Goal: Information Seeking & Learning: Learn about a topic

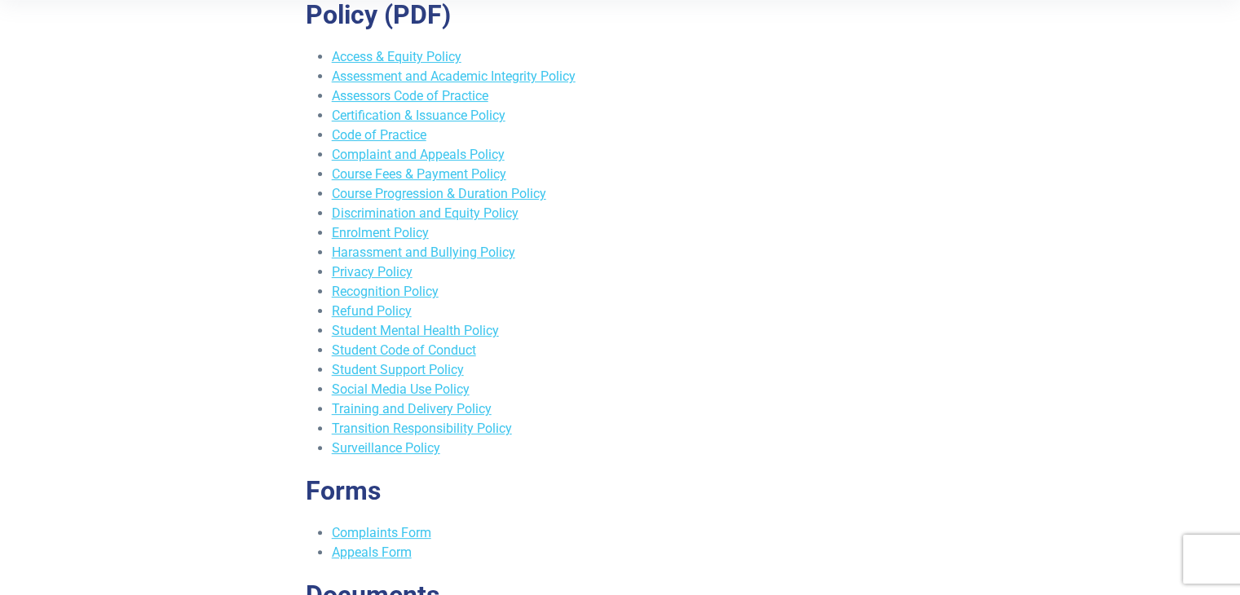
scroll to position [370, 0]
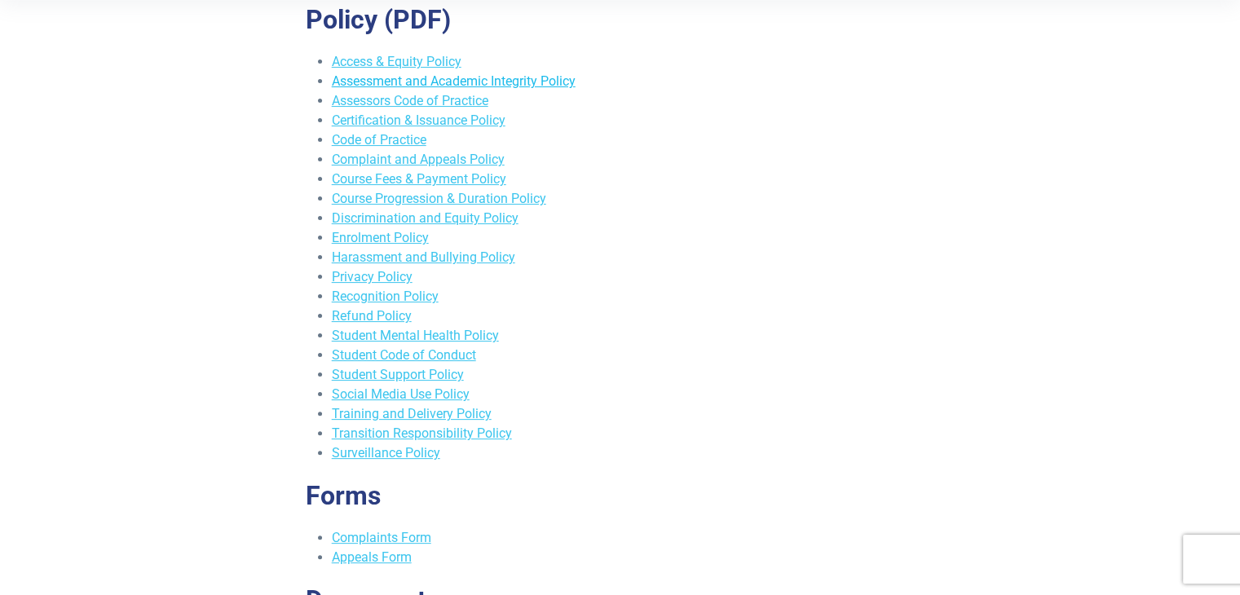
click at [491, 86] on link "Assessment and Academic Integrity Policy" at bounding box center [454, 80] width 244 height 15
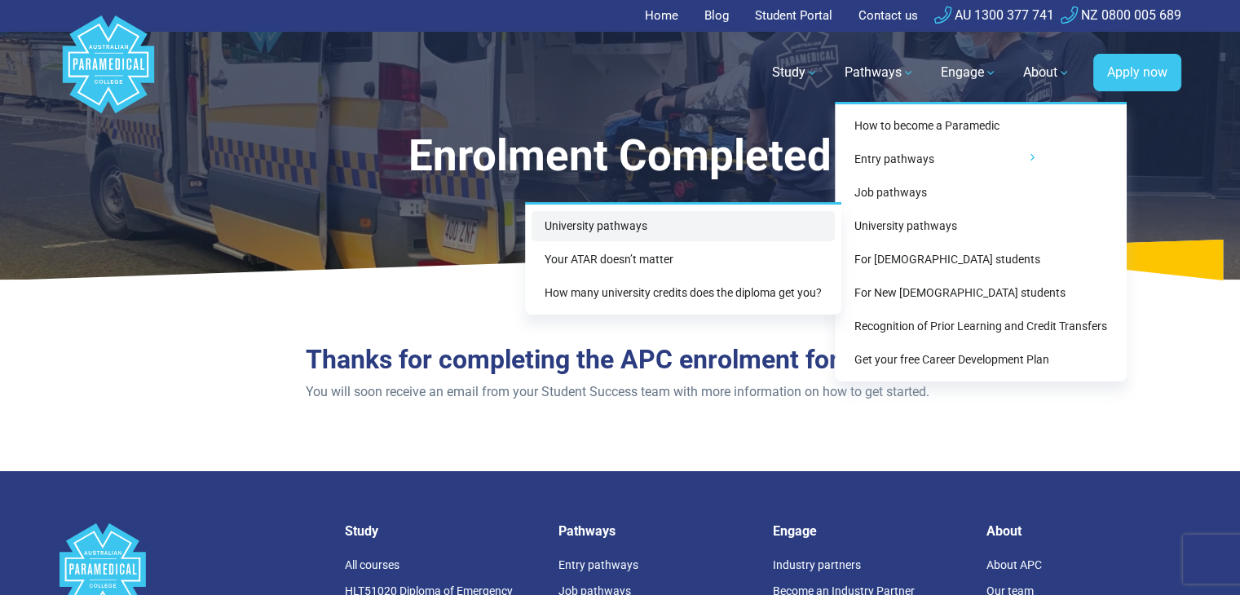
click at [744, 236] on link "University pathways" at bounding box center [683, 226] width 303 height 30
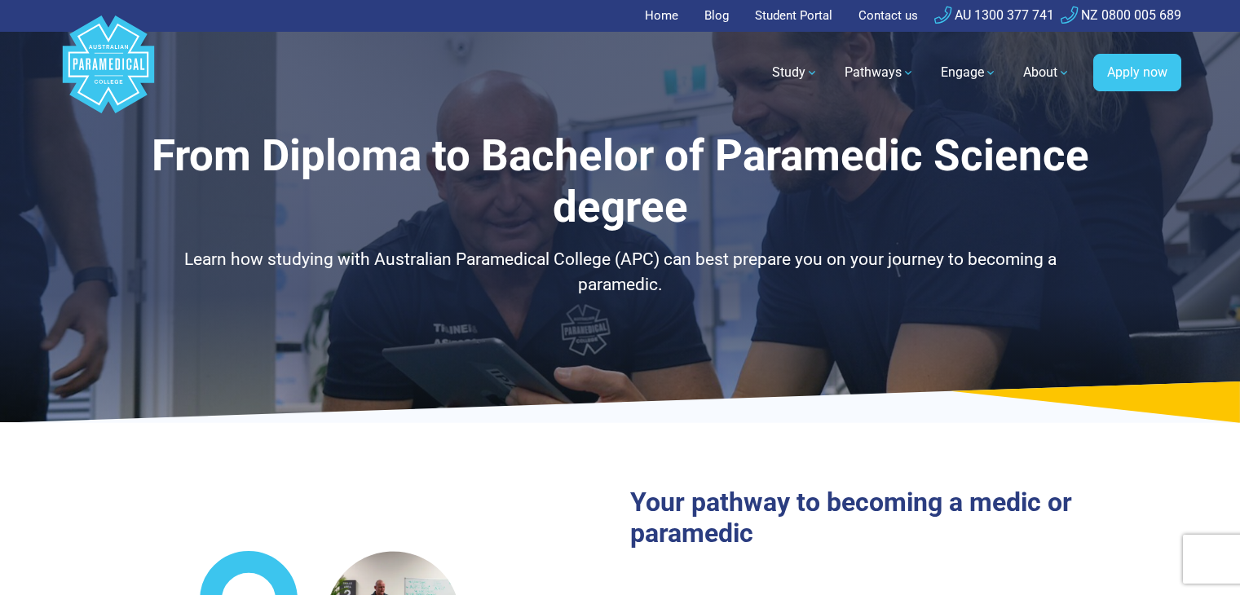
select select "**********"
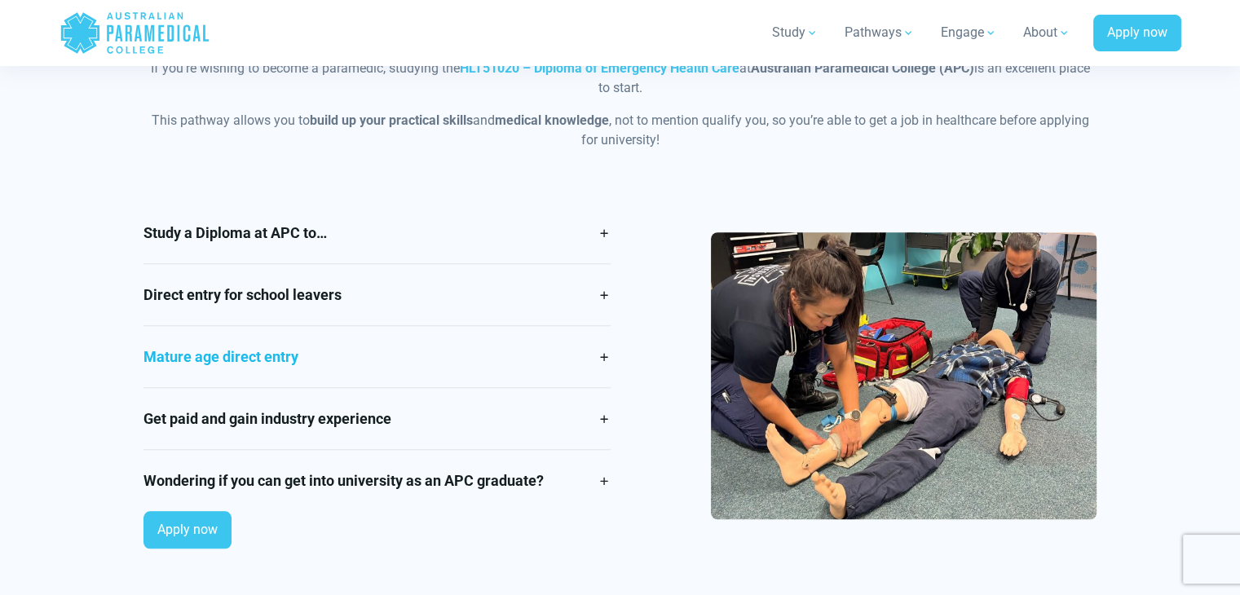
scroll to position [1411, 0]
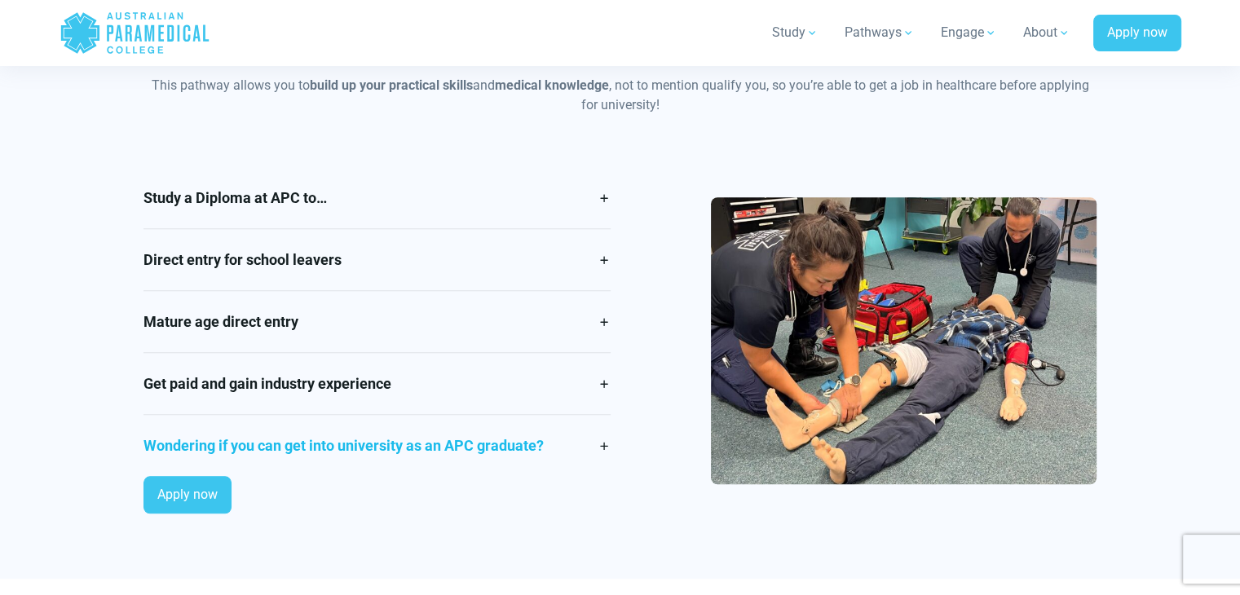
click at [567, 448] on link "Wondering if you can get into university as an APC graduate?" at bounding box center [376, 445] width 467 height 61
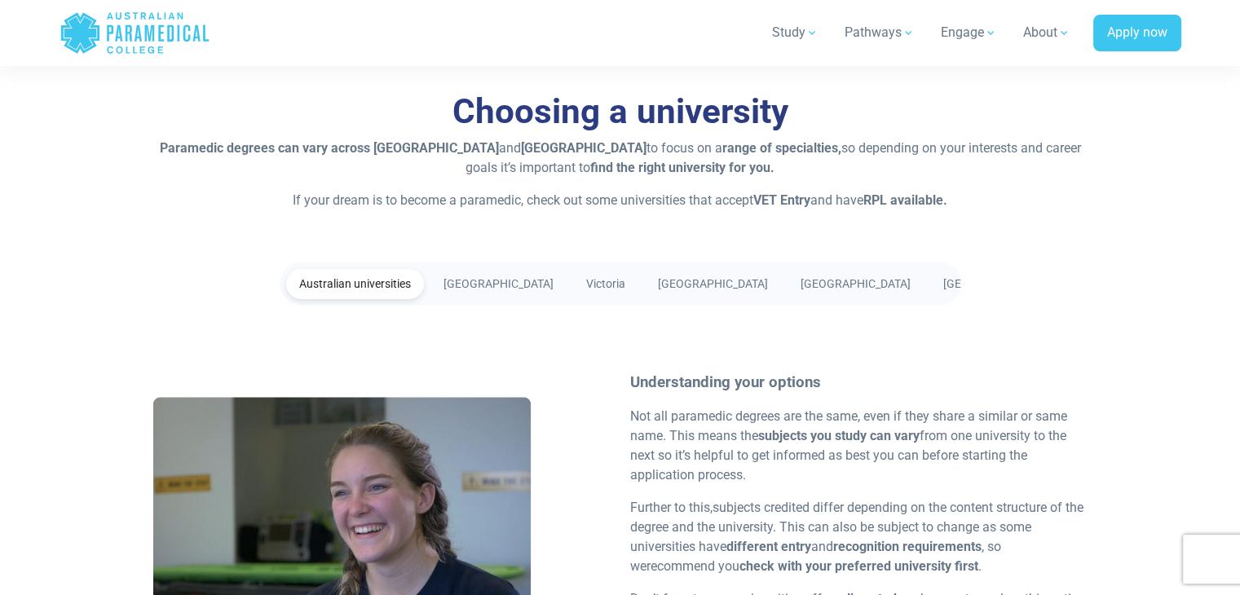
scroll to position [3046, 0]
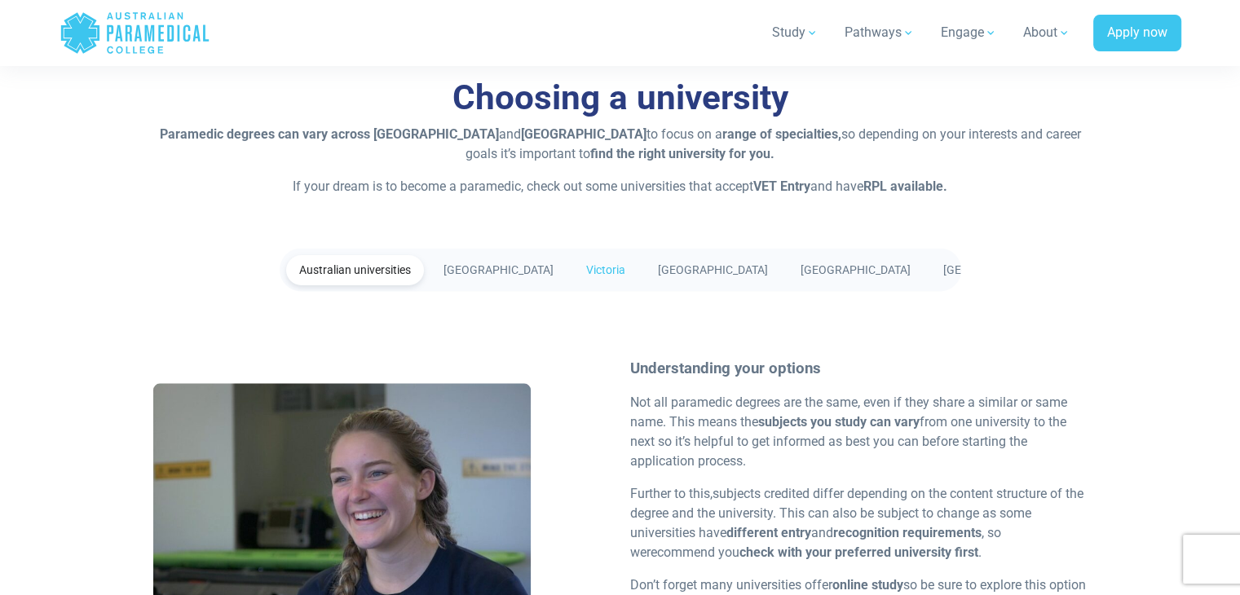
click at [607, 267] on link "Victoria" at bounding box center [605, 269] width 65 height 30
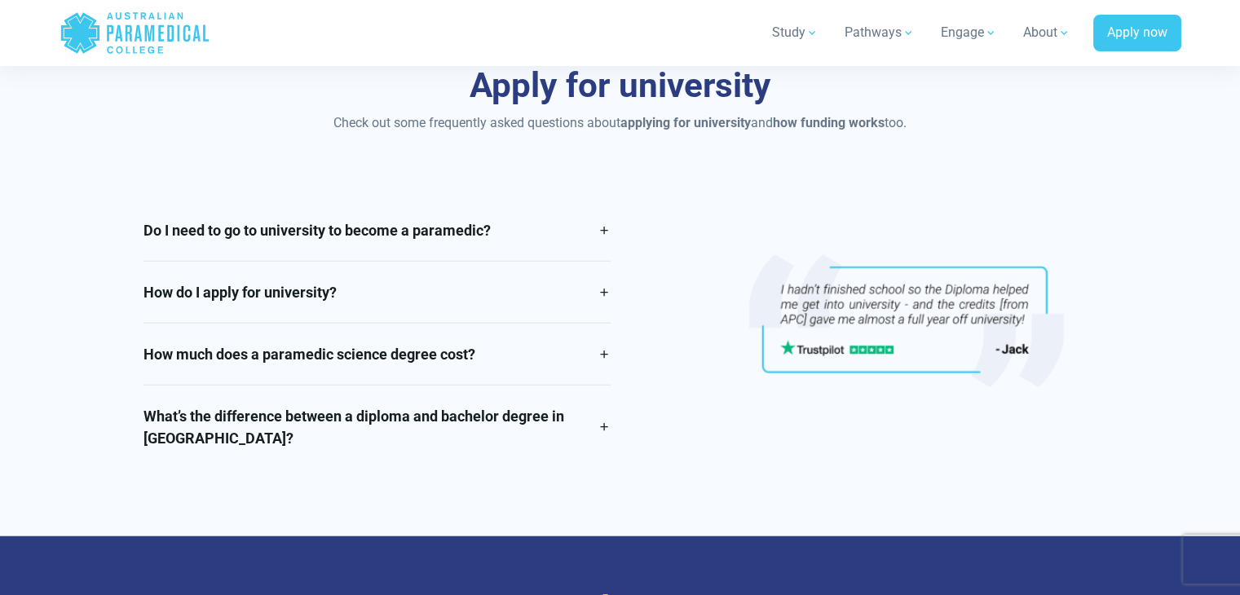
scroll to position [3737, 0]
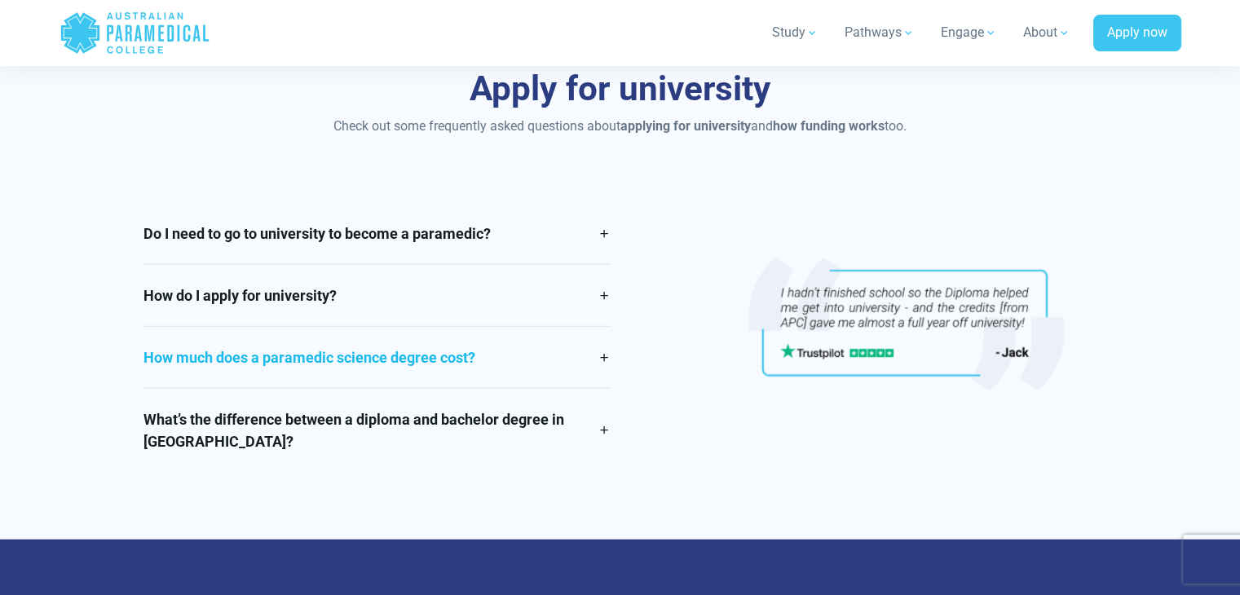
click at [594, 355] on link "How much does a paramedic science degree cost?" at bounding box center [376, 357] width 467 height 61
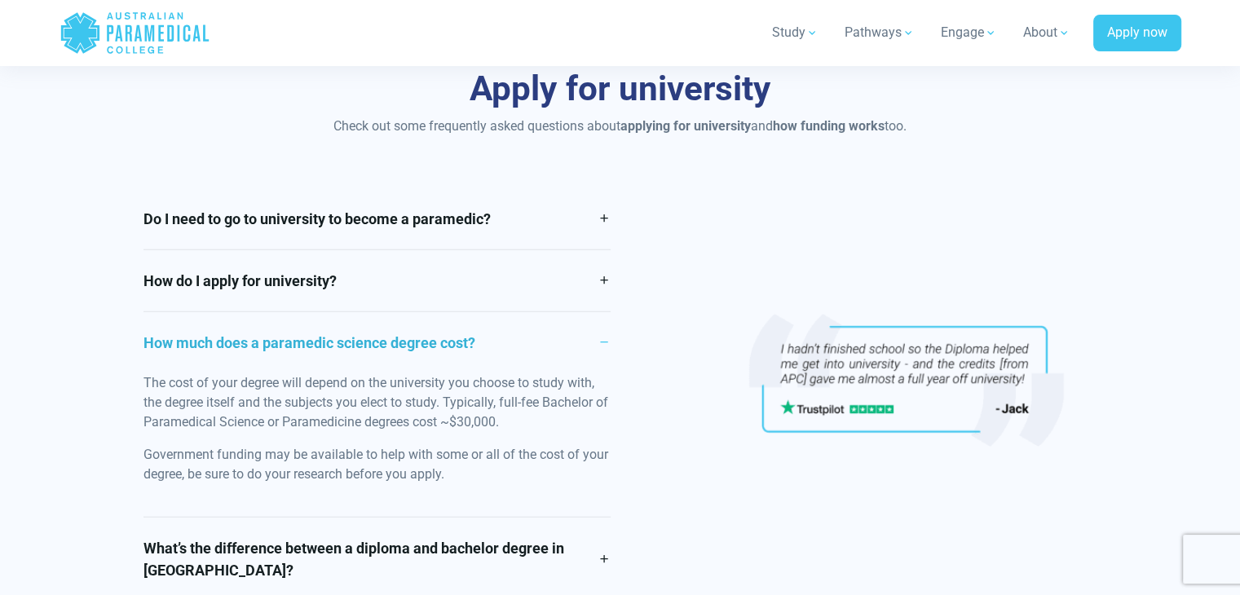
click at [607, 332] on link "How much does a paramedic science degree cost?" at bounding box center [376, 342] width 467 height 61
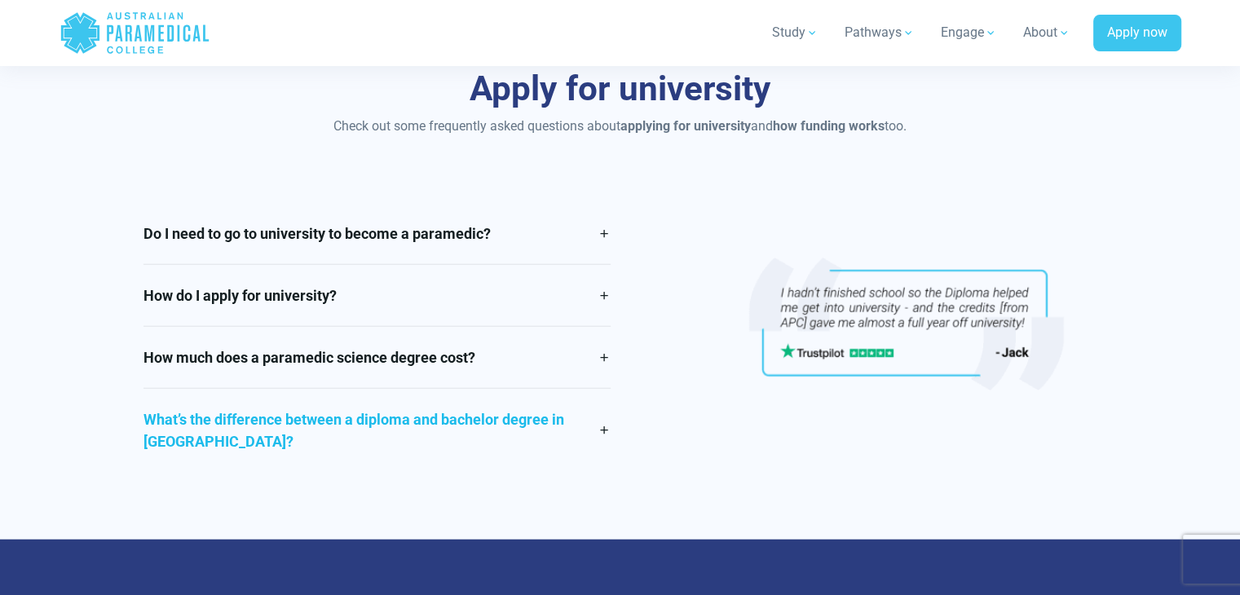
click at [597, 429] on link "What’s the difference between a diploma and bachelor degree in Australia?" at bounding box center [376, 430] width 467 height 83
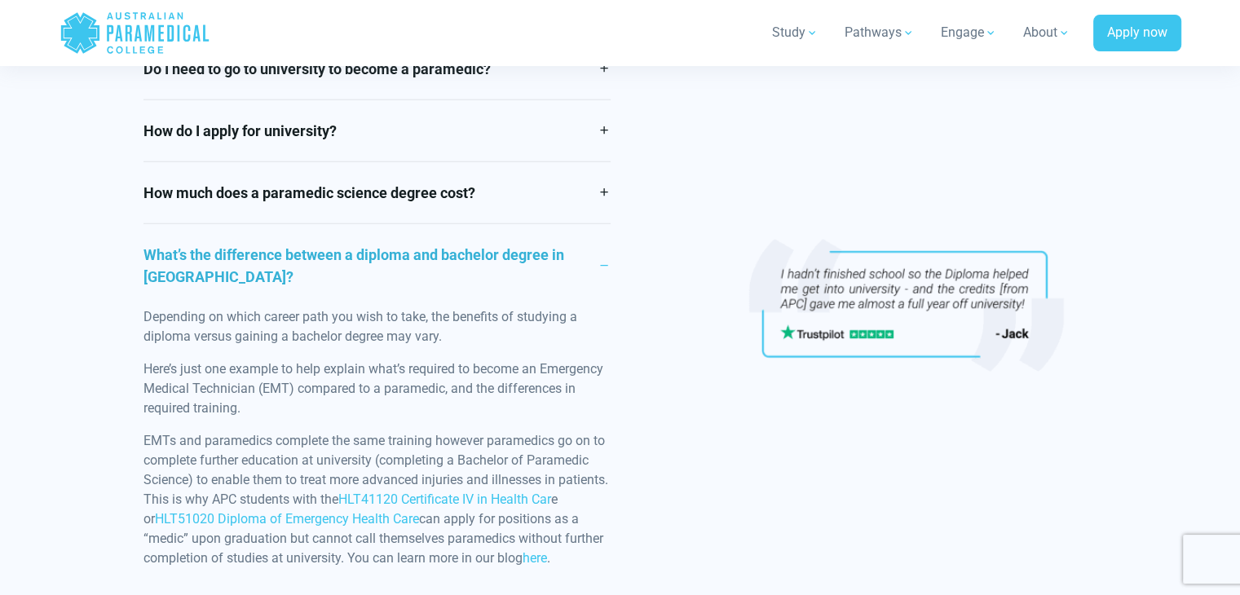
scroll to position [3853, 0]
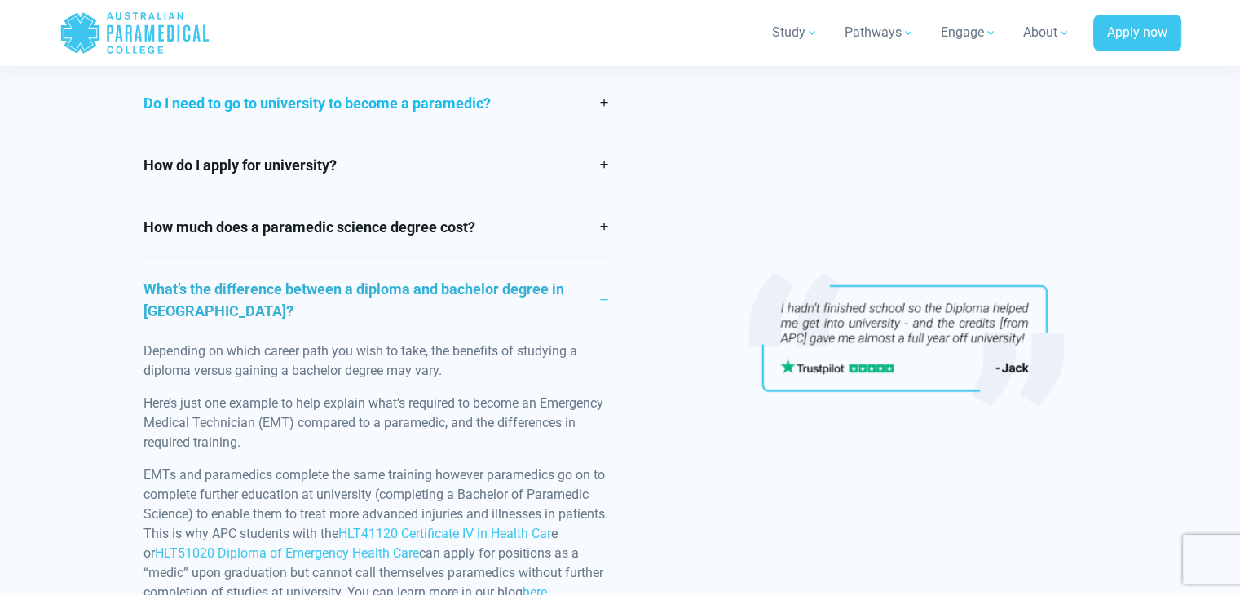
click at [598, 119] on link "Do I need to go to university to become a paramedic?" at bounding box center [376, 103] width 467 height 61
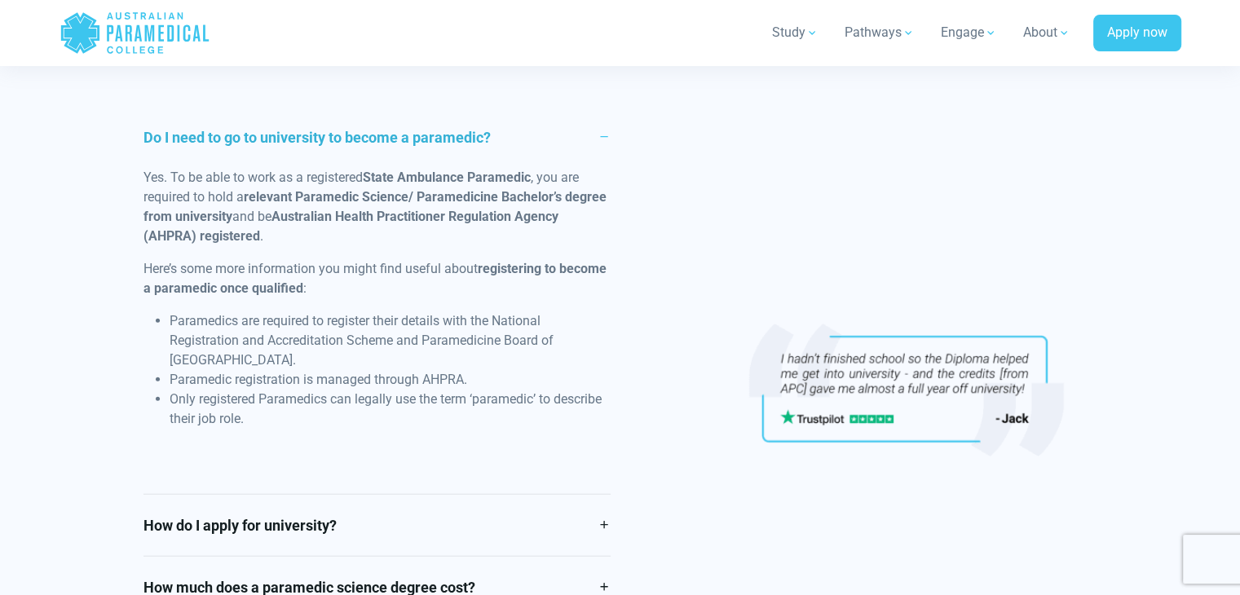
scroll to position [3817, 0]
click at [605, 136] on link "Do I need to go to university to become a paramedic?" at bounding box center [376, 138] width 467 height 61
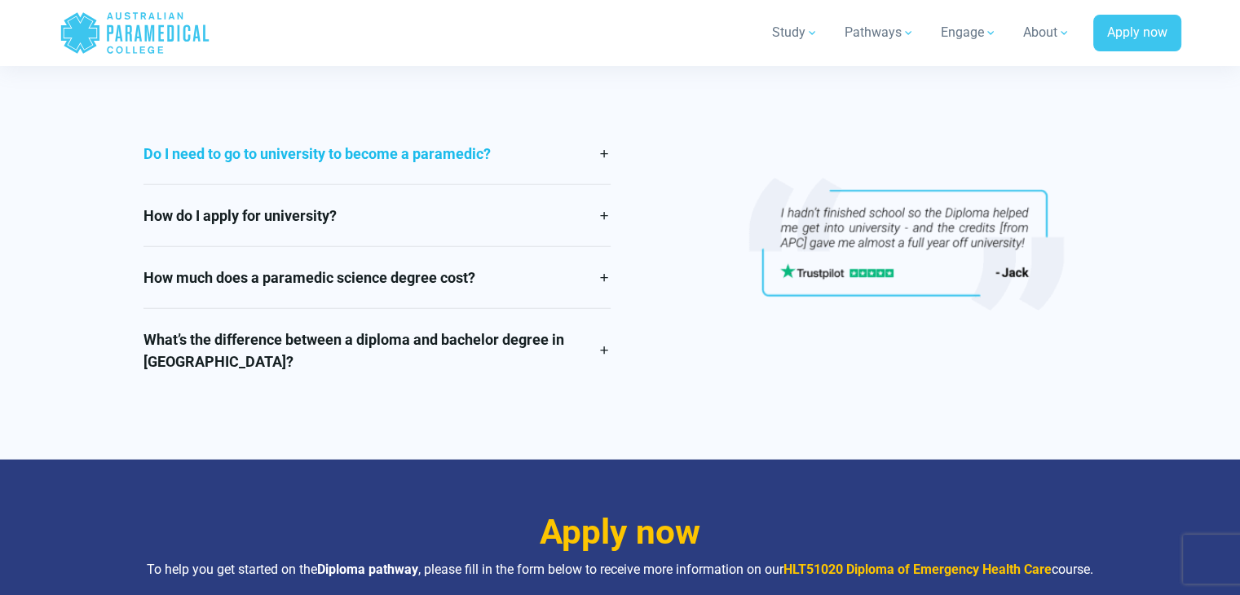
click at [605, 136] on link "Do I need to go to university to become a paramedic?" at bounding box center [376, 153] width 467 height 61
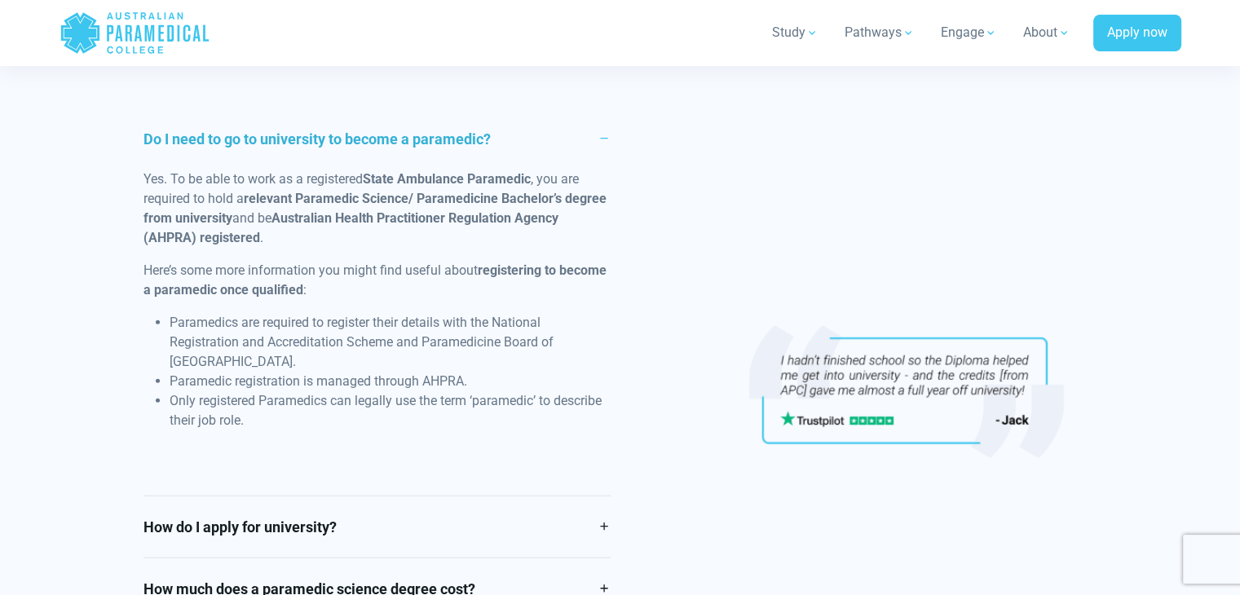
click at [603, 175] on p "Yes. To be able to work as a registered State Ambulance Paramedic , you are req…" at bounding box center [376, 209] width 467 height 78
click at [603, 141] on link "Do I need to go to university to become a paramedic?" at bounding box center [376, 138] width 467 height 61
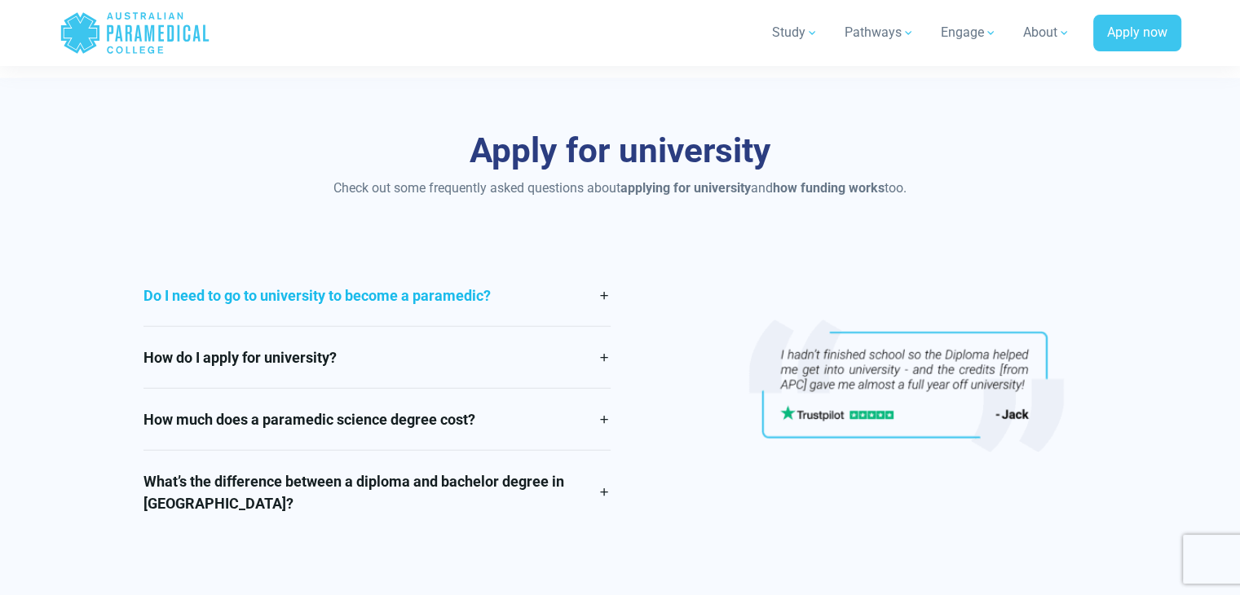
scroll to position [3675, 0]
